Goal: Complete application form

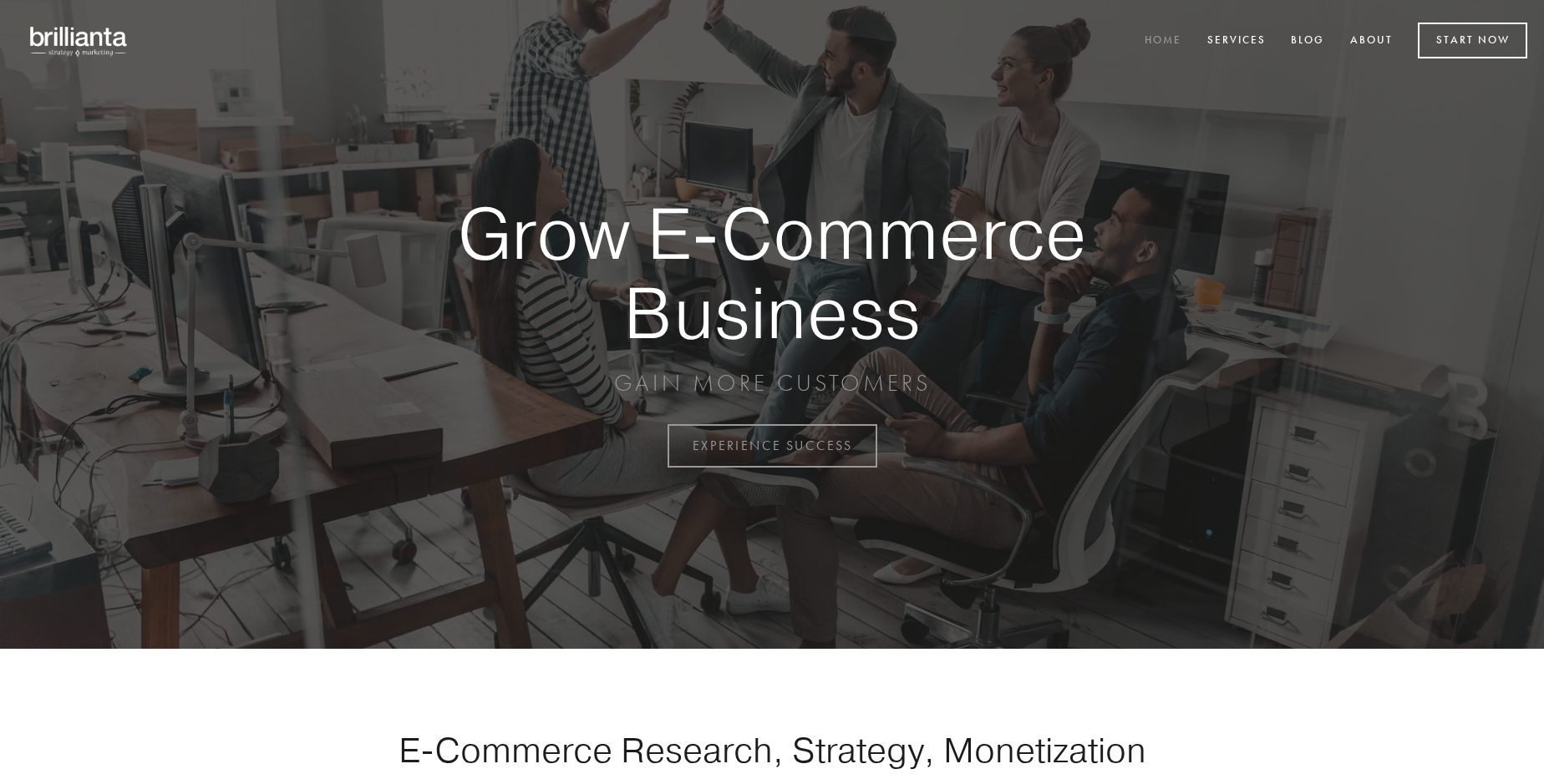
scroll to position [4379, 0]
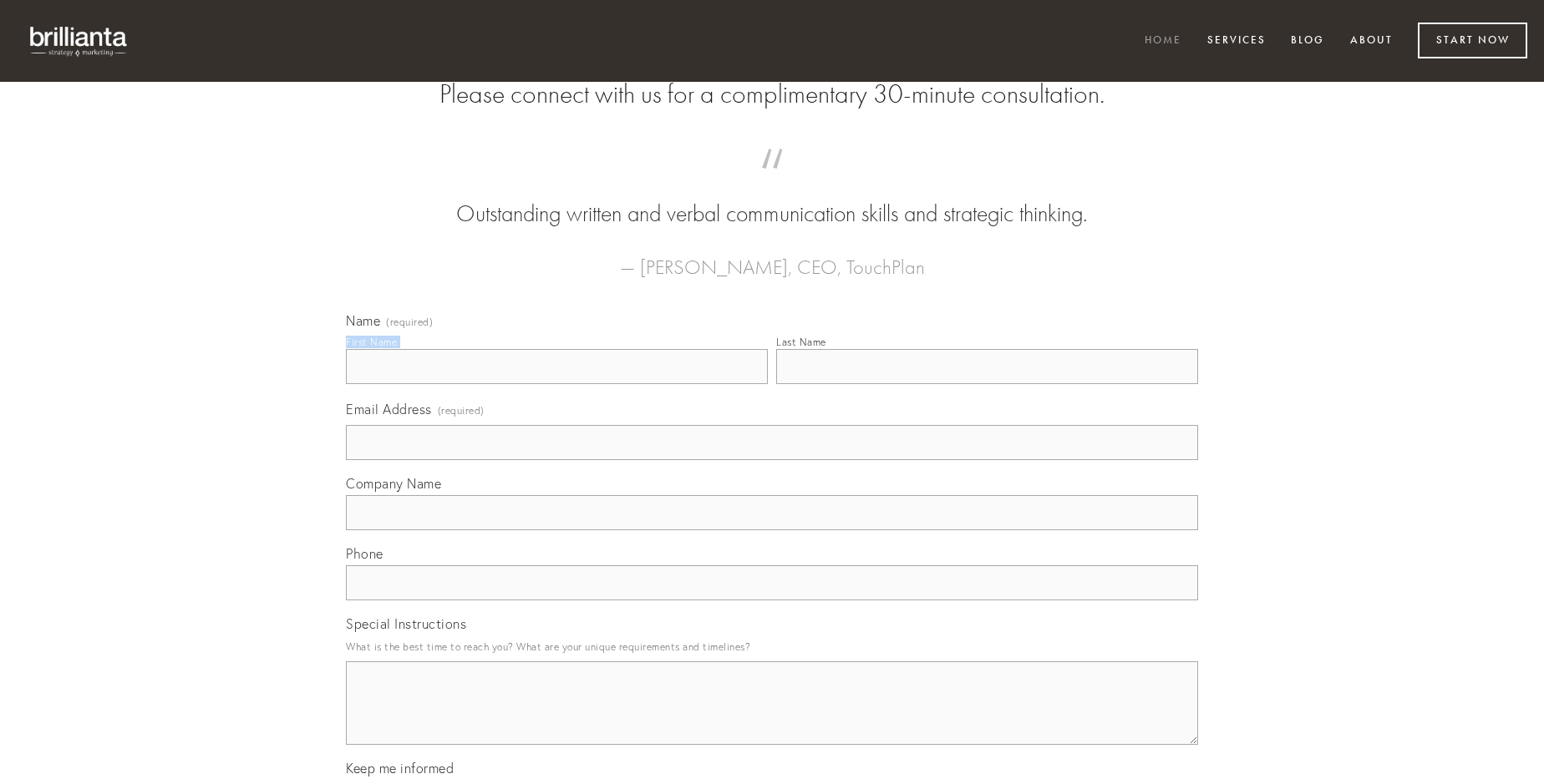
type input "[PERSON_NAME]"
click at [987, 384] on input "Last Name" at bounding box center [987, 367] width 422 height 35
type input "[PERSON_NAME]"
click at [772, 460] on input "Email Address (required)" at bounding box center [772, 442] width 852 height 35
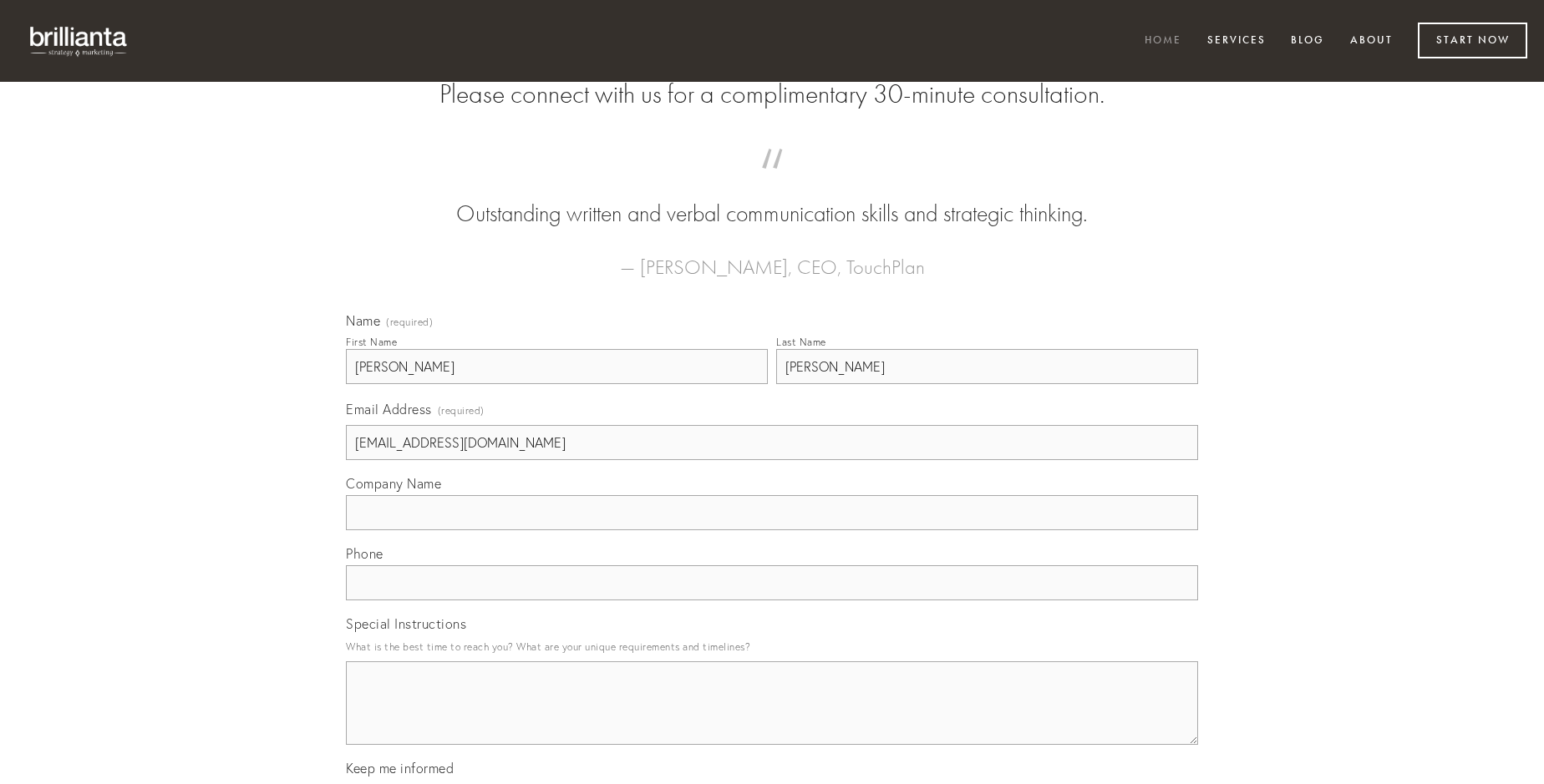
type input "[EMAIL_ADDRESS][DOMAIN_NAME]"
click at [772, 531] on input "Company Name" at bounding box center [772, 513] width 852 height 35
type input "vilicus"
click at [772, 600] on input "text" at bounding box center [772, 583] width 852 height 35
click at [772, 719] on textarea "Special Instructions" at bounding box center [772, 702] width 852 height 83
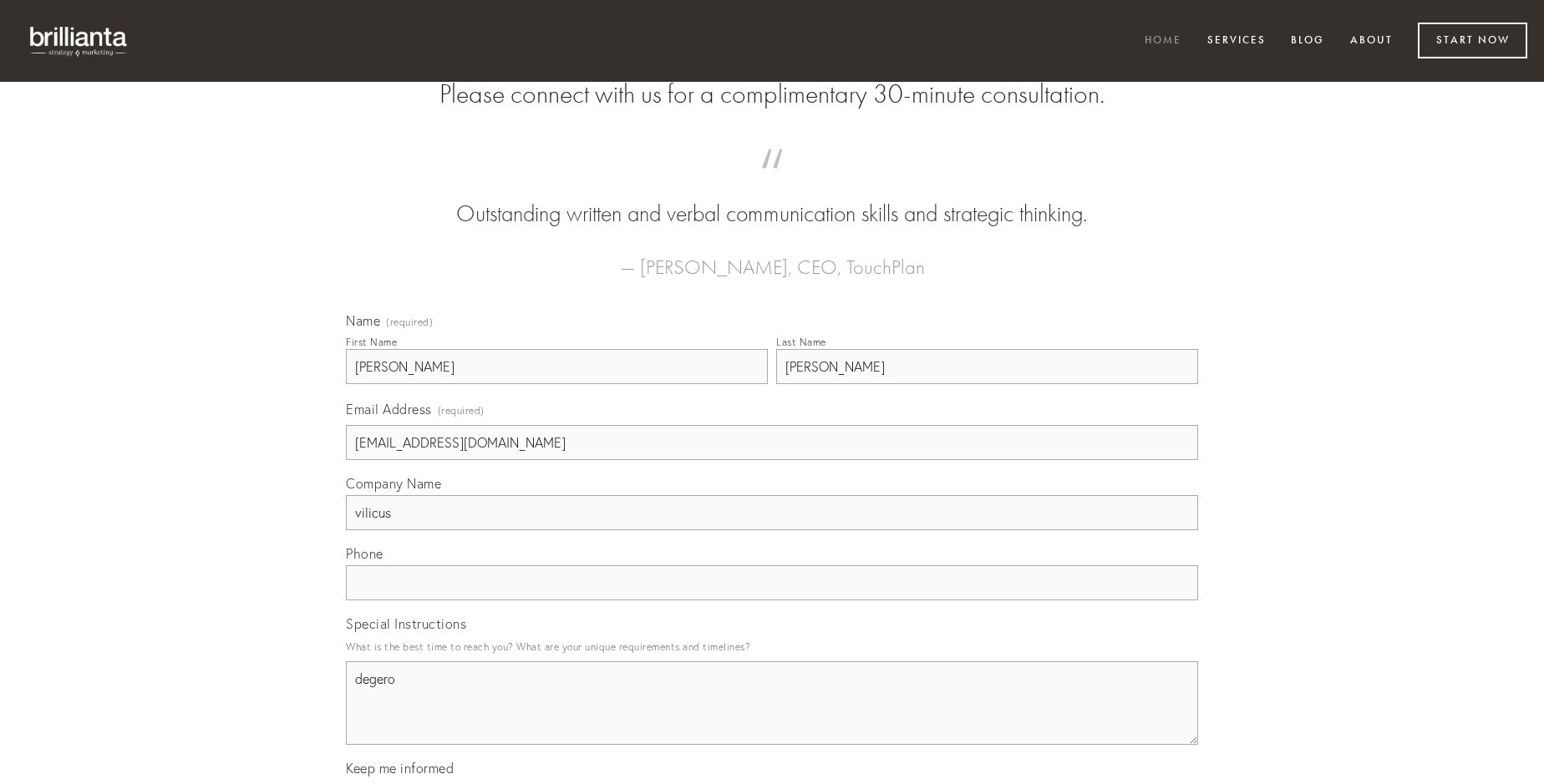
type textarea "degero"
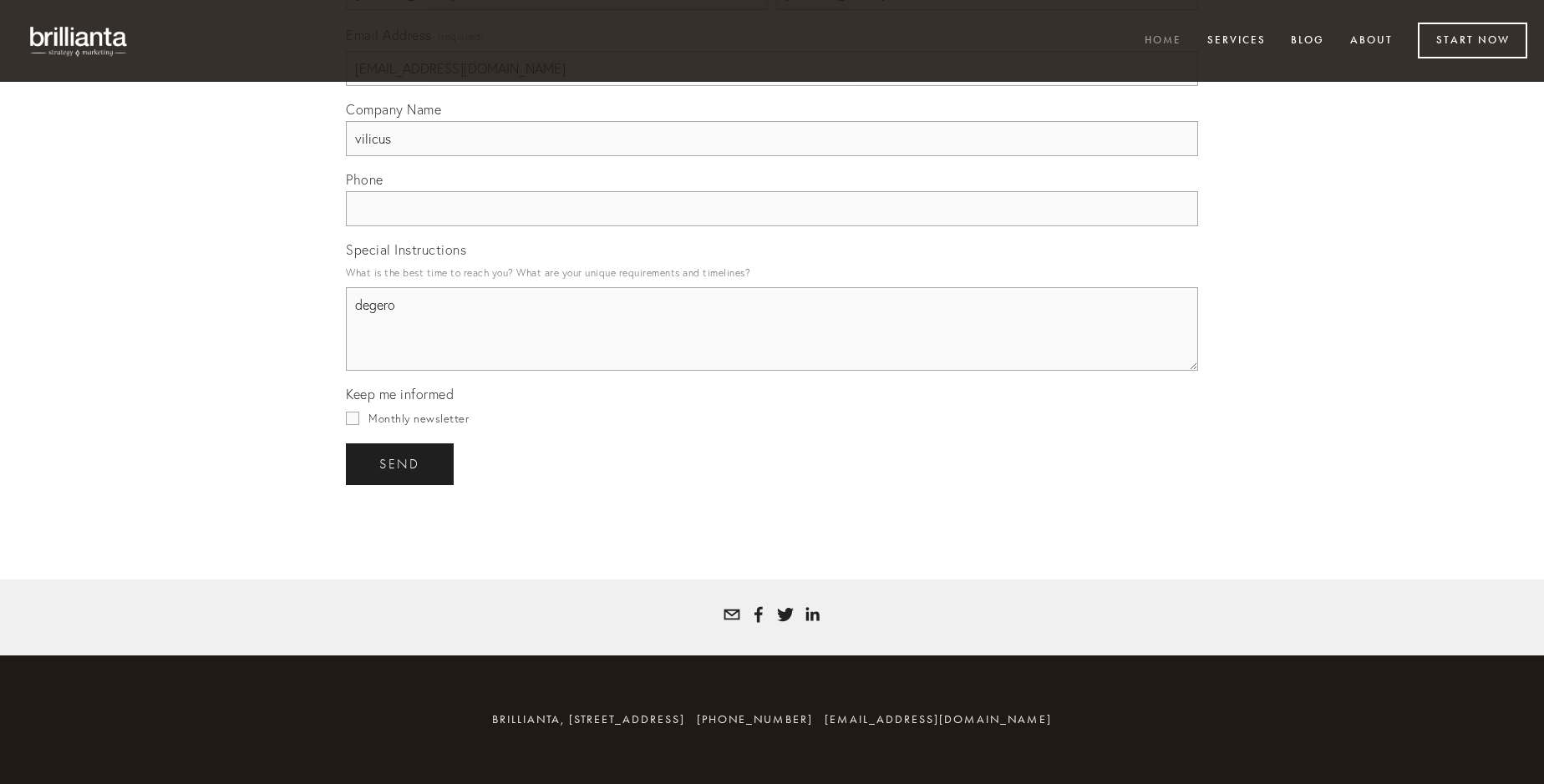
click at [401, 464] on span "send" at bounding box center [400, 465] width 41 height 15
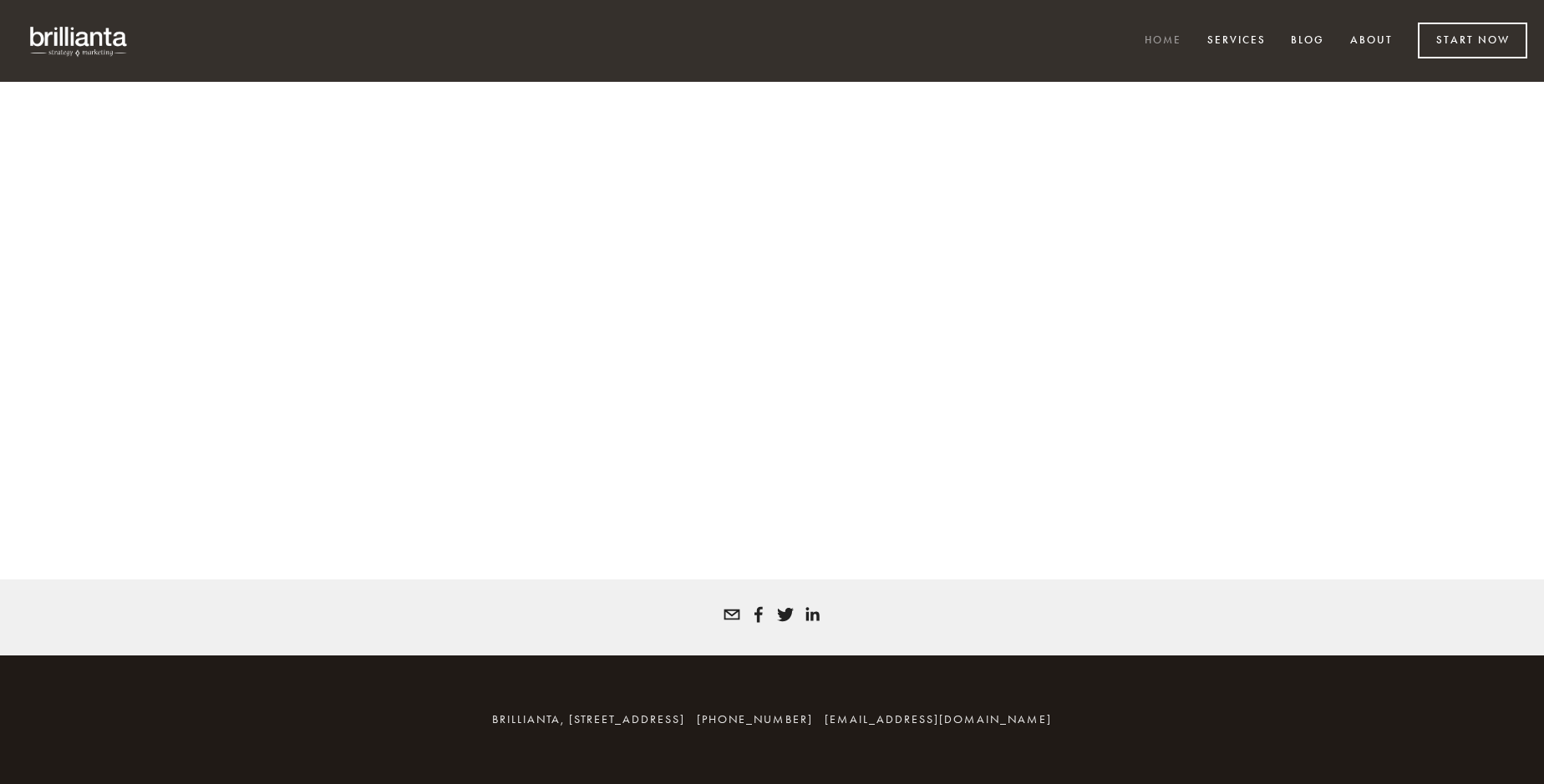
scroll to position [4356, 0]
